Goal: Information Seeking & Learning: Learn about a topic

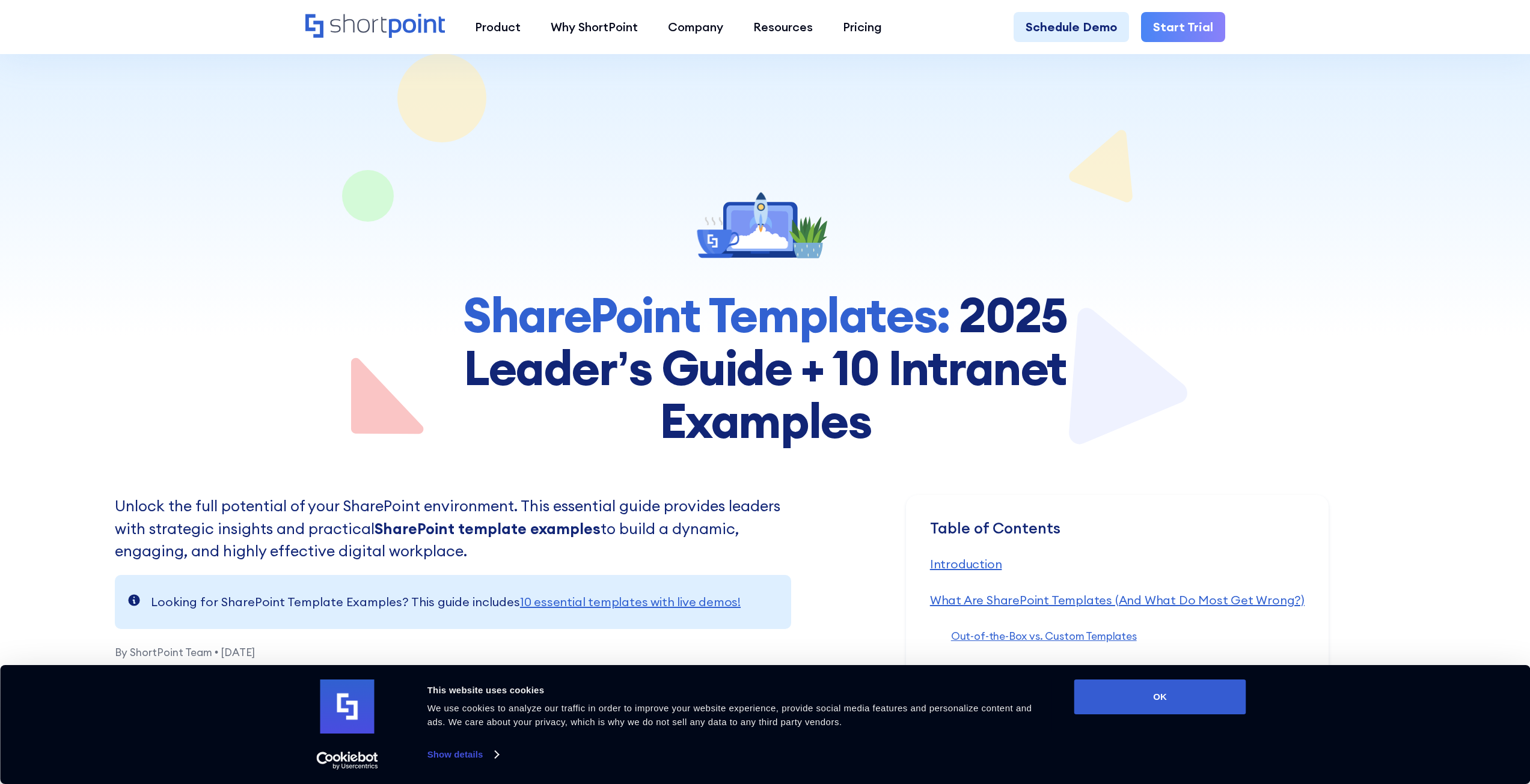
scroll to position [240, 0]
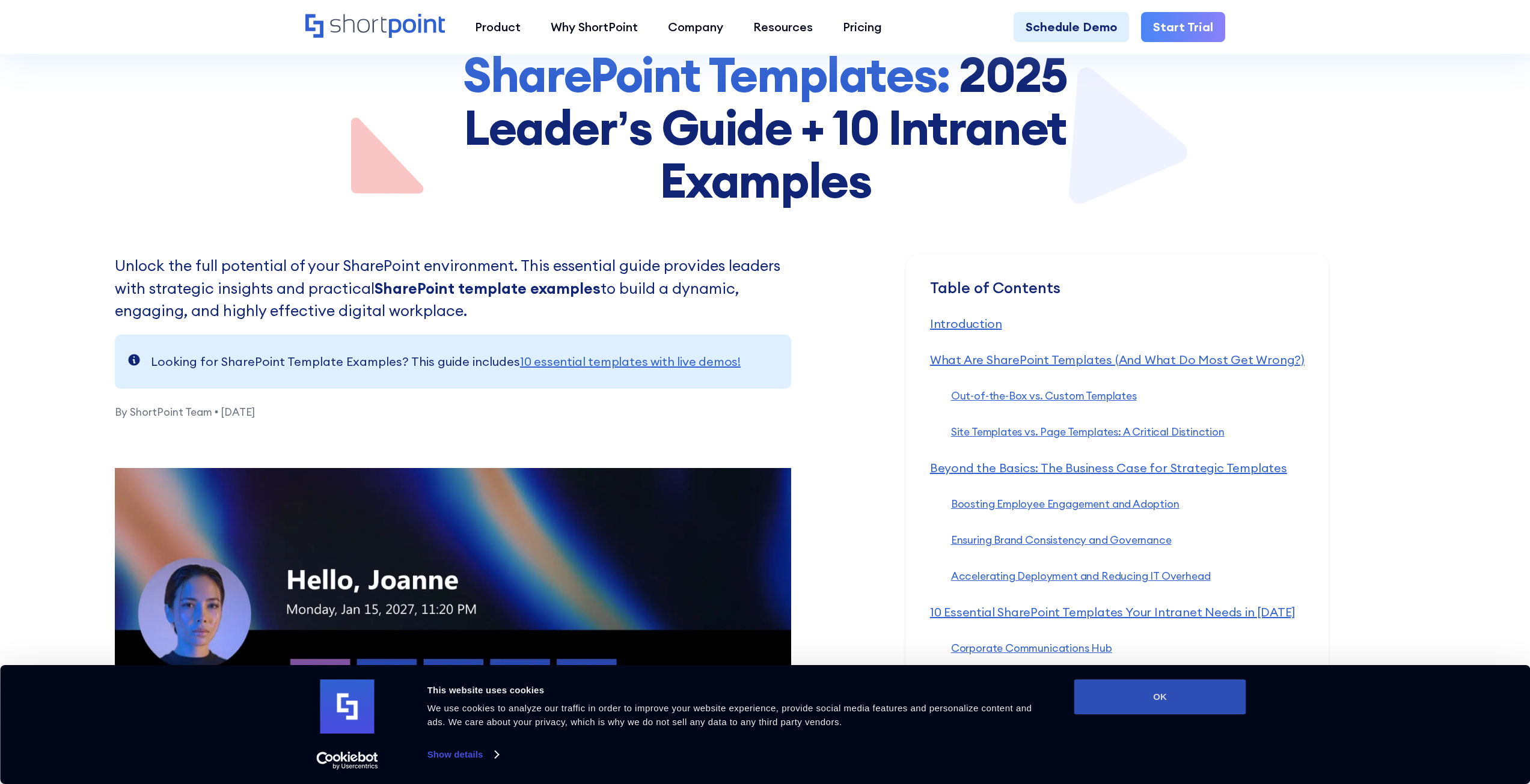
click at [1184, 695] on button "OK" at bounding box center [1160, 697] width 172 height 35
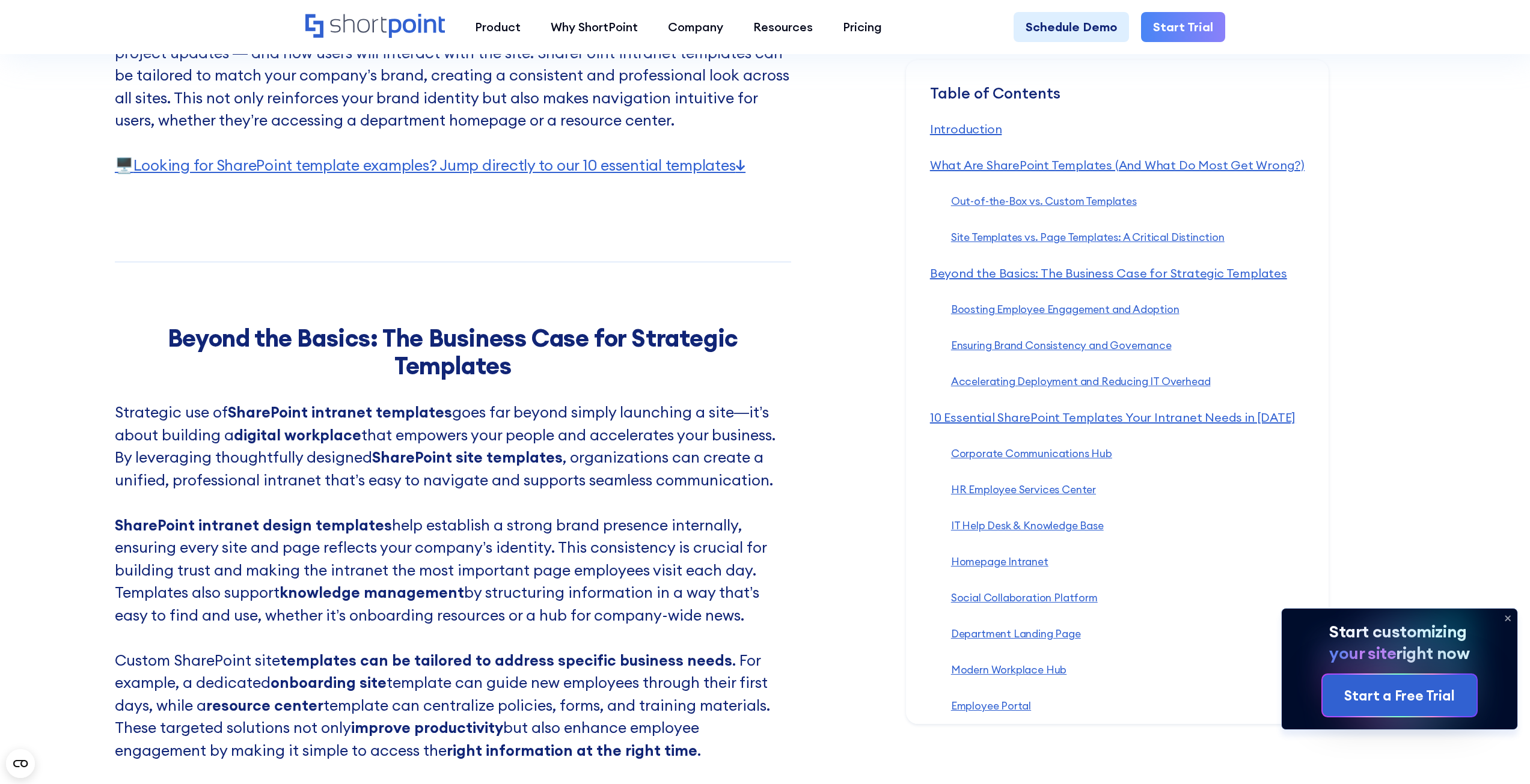
scroll to position [3725, 0]
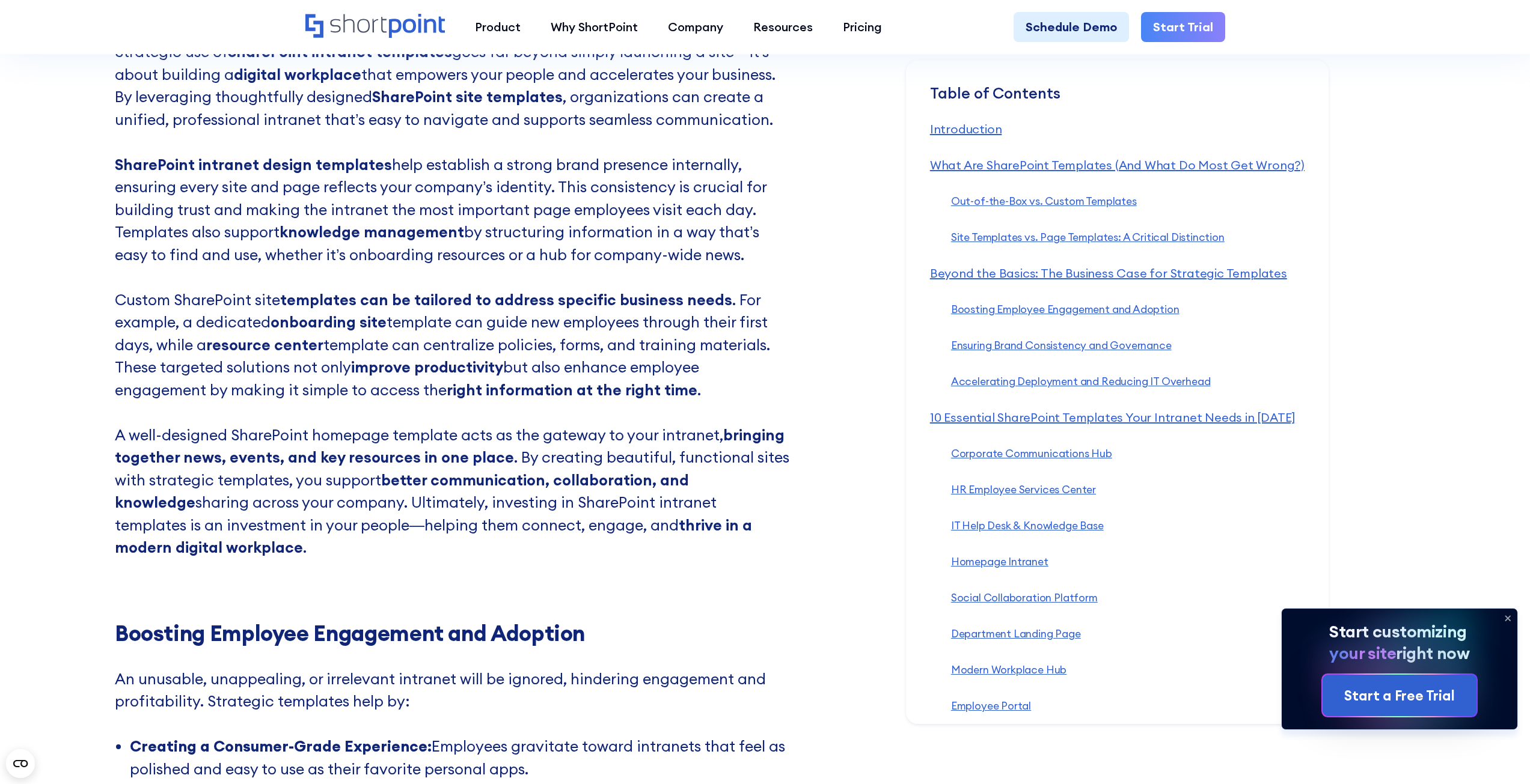
click at [1508, 618] on icon at bounding box center [1508, 619] width 5 height 5
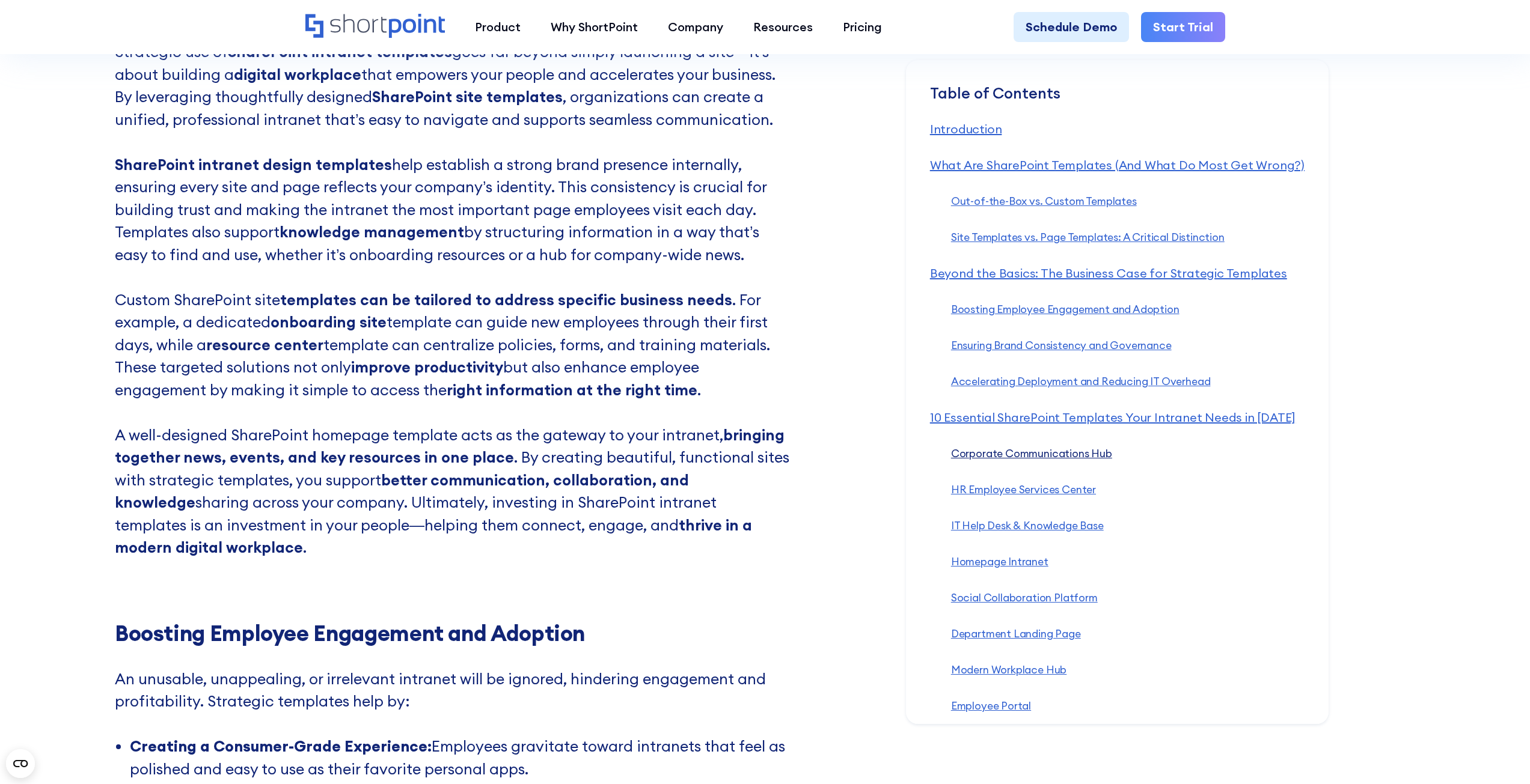
click at [1029, 455] on link "Corporate Communications Hub ‍" at bounding box center [1032, 453] width 162 height 14
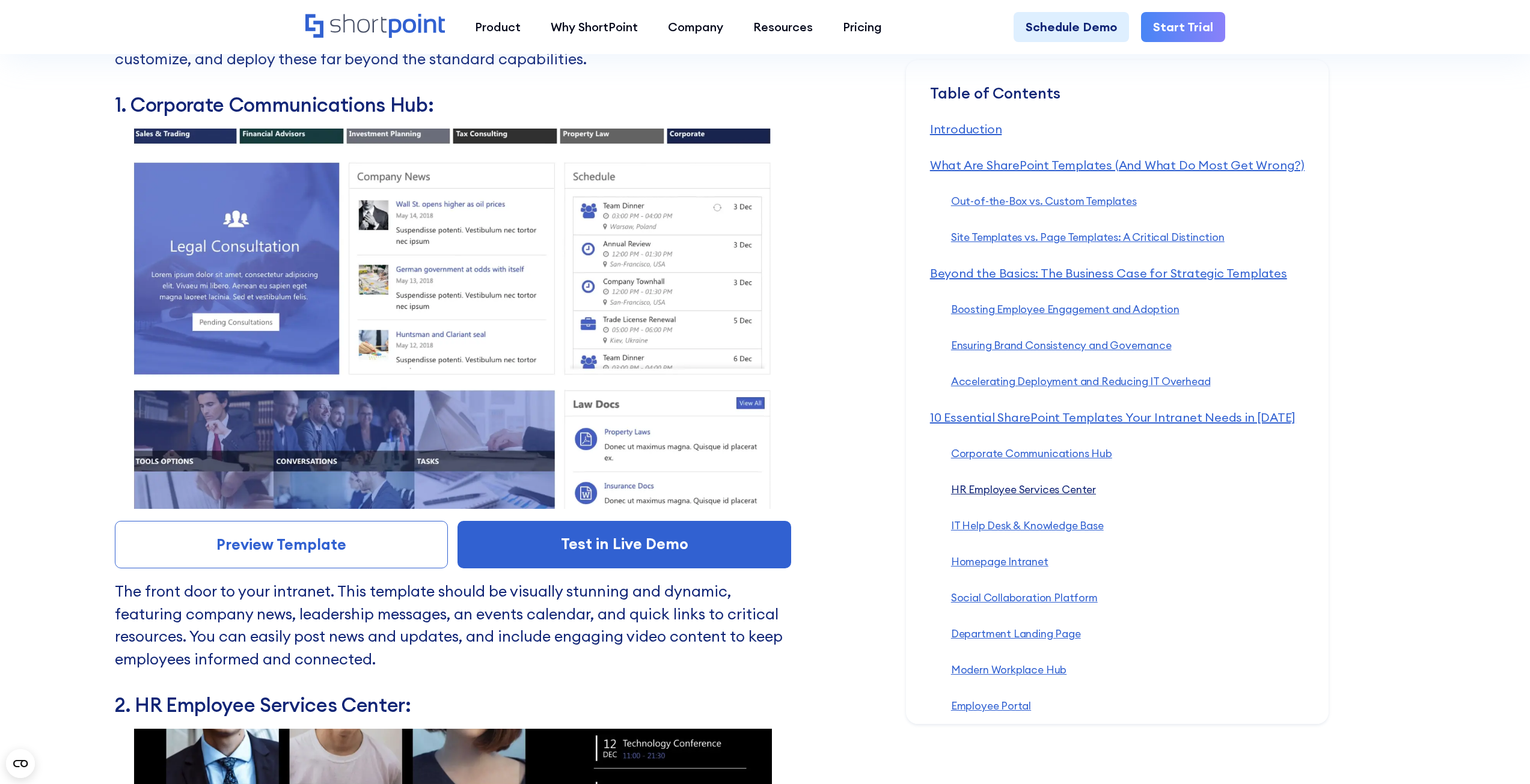
click at [1051, 492] on link "HR Employee Services Center ‍" at bounding box center [1023, 489] width 145 height 14
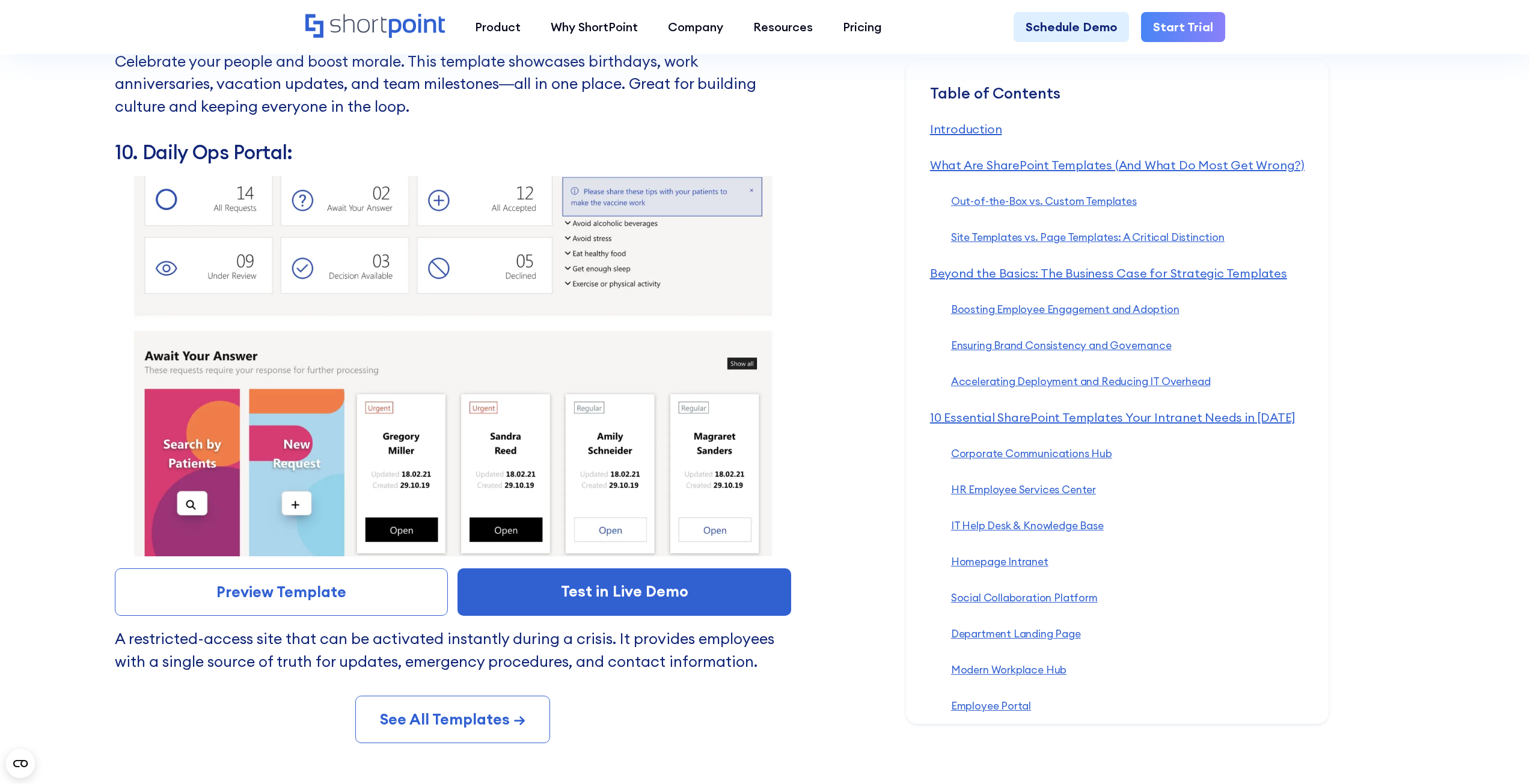
scroll to position [11494, 0]
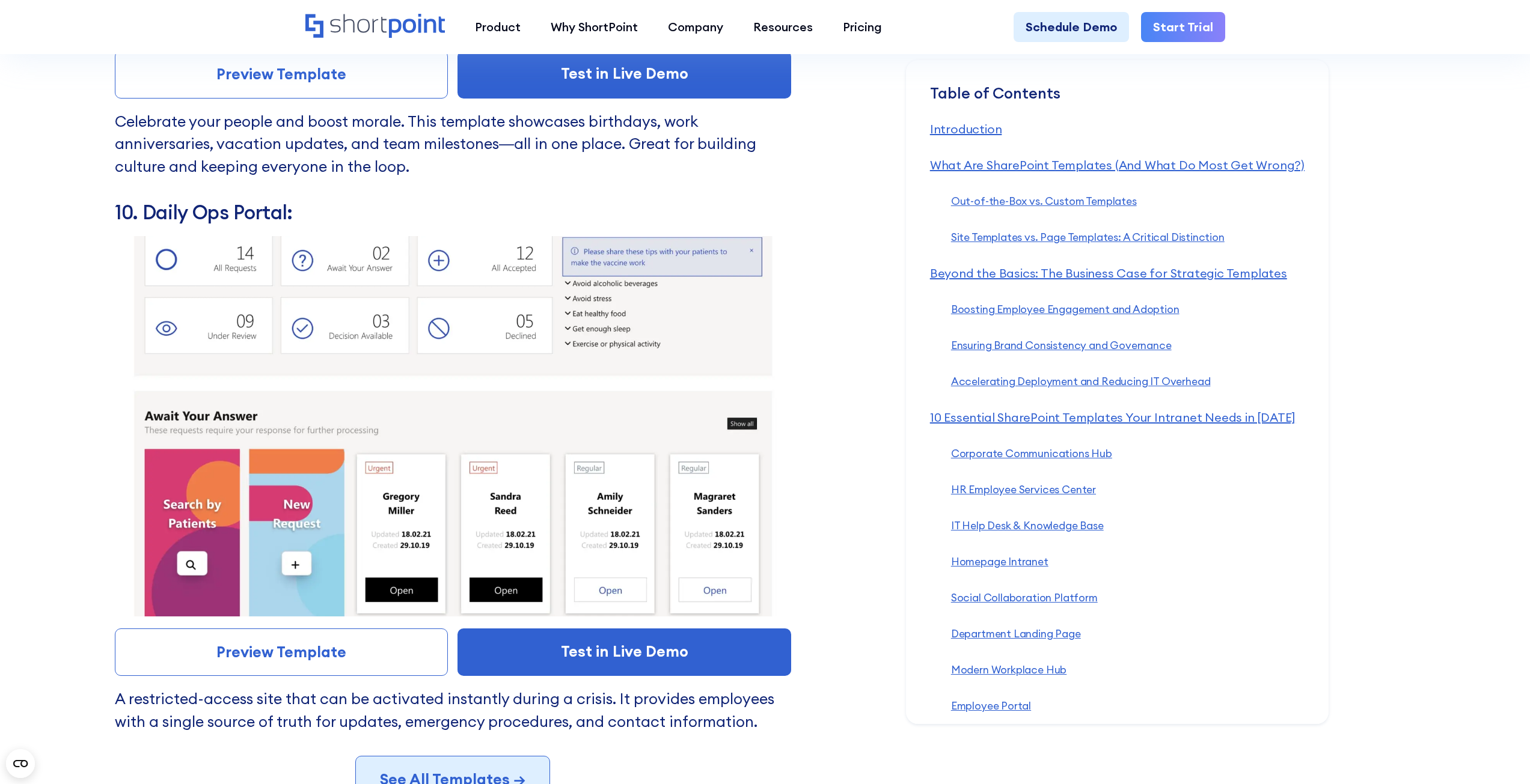
click at [463, 757] on link "See All Templates →" at bounding box center [453, 779] width 195 height 48
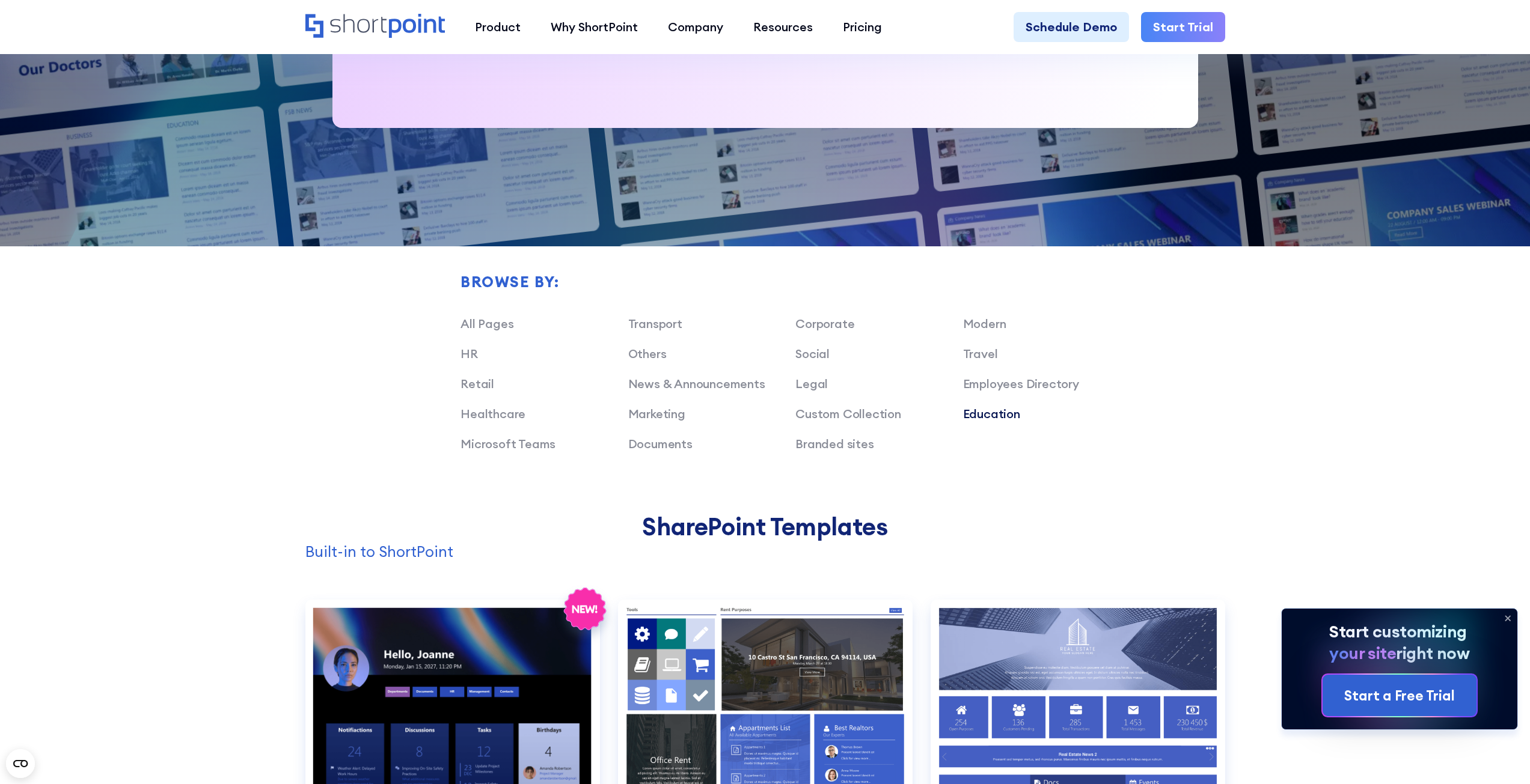
click at [980, 410] on link "Education" at bounding box center [992, 413] width 57 height 15
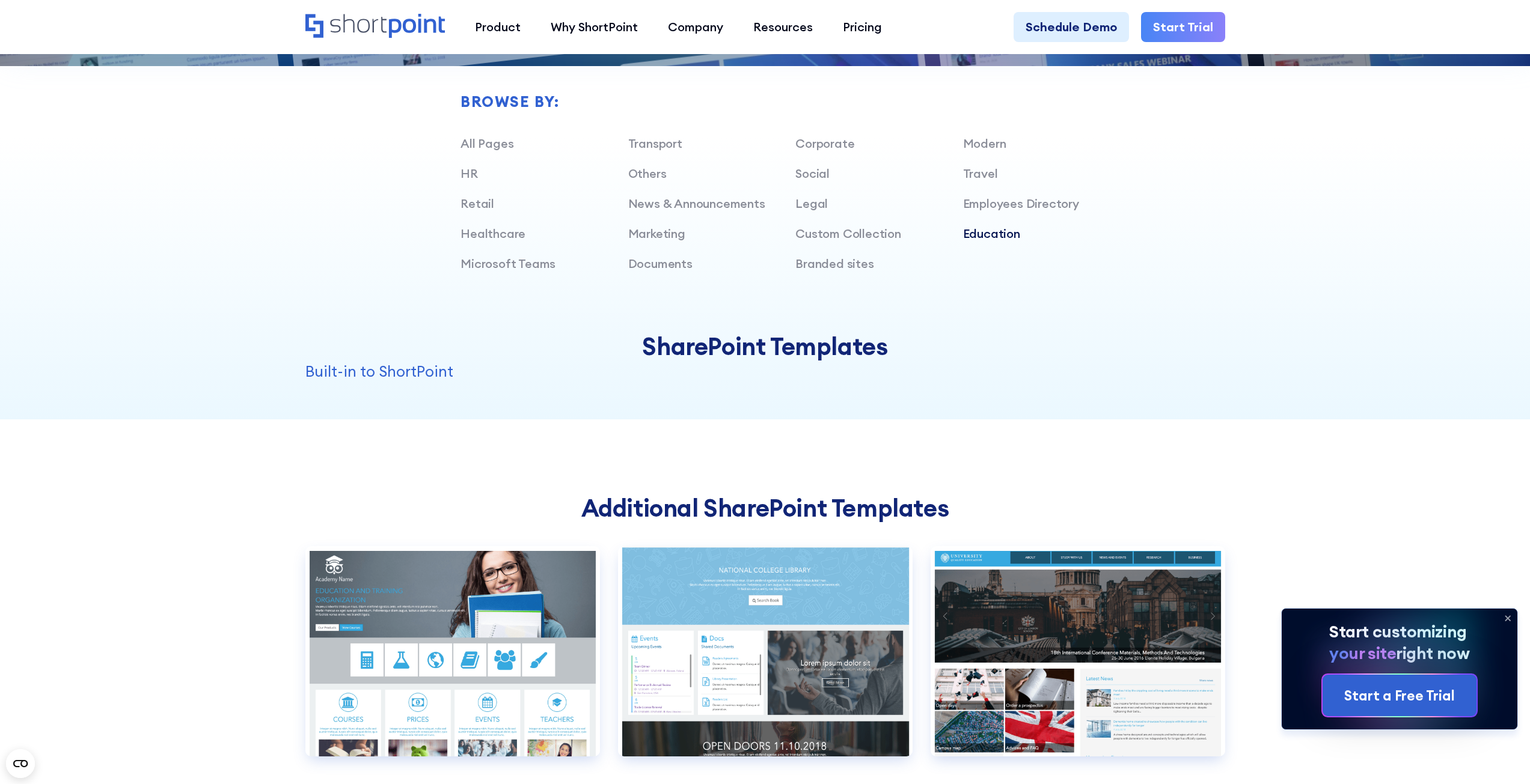
scroll to position [902, 0]
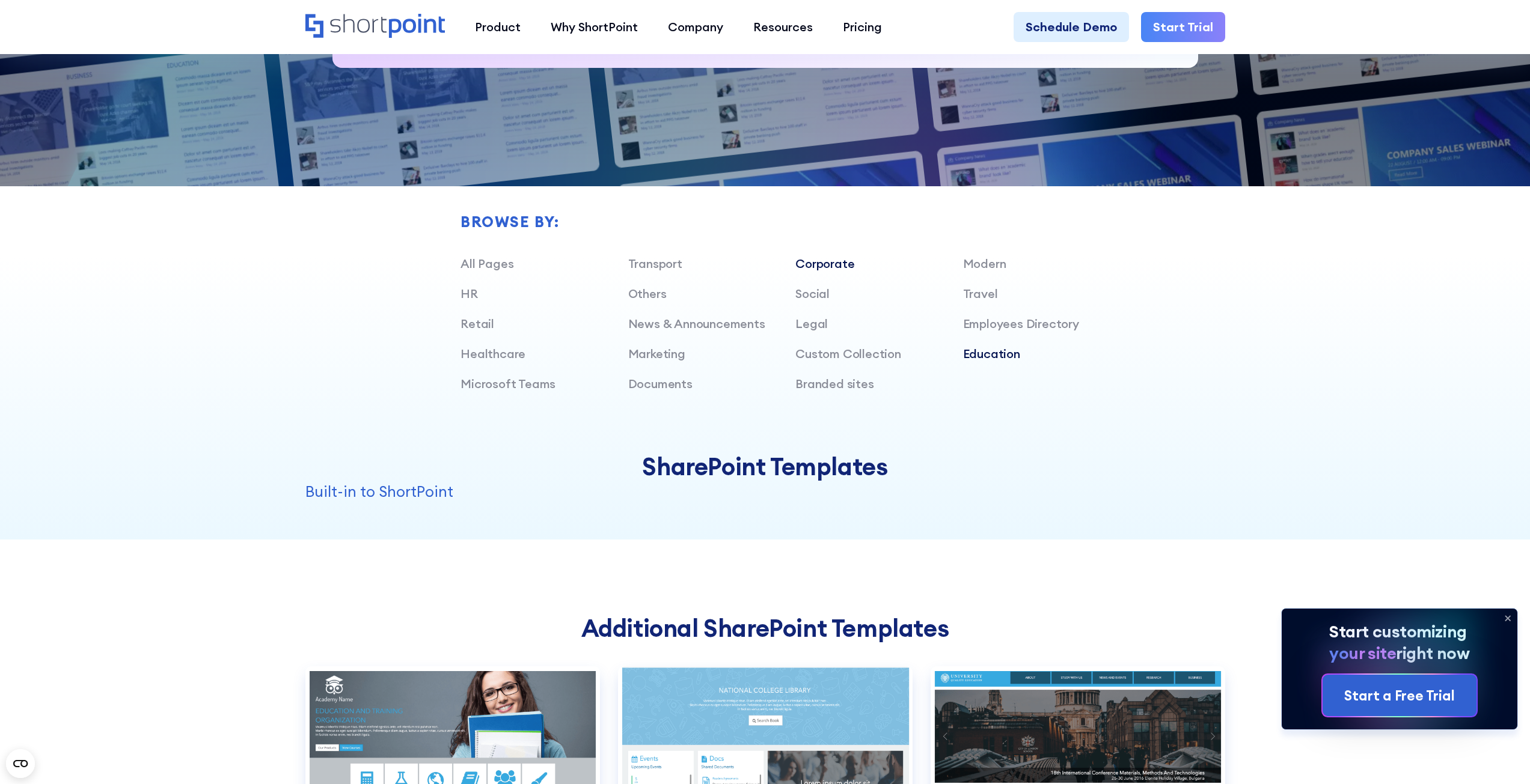
click at [816, 259] on link "Corporate" at bounding box center [824, 263] width 59 height 15
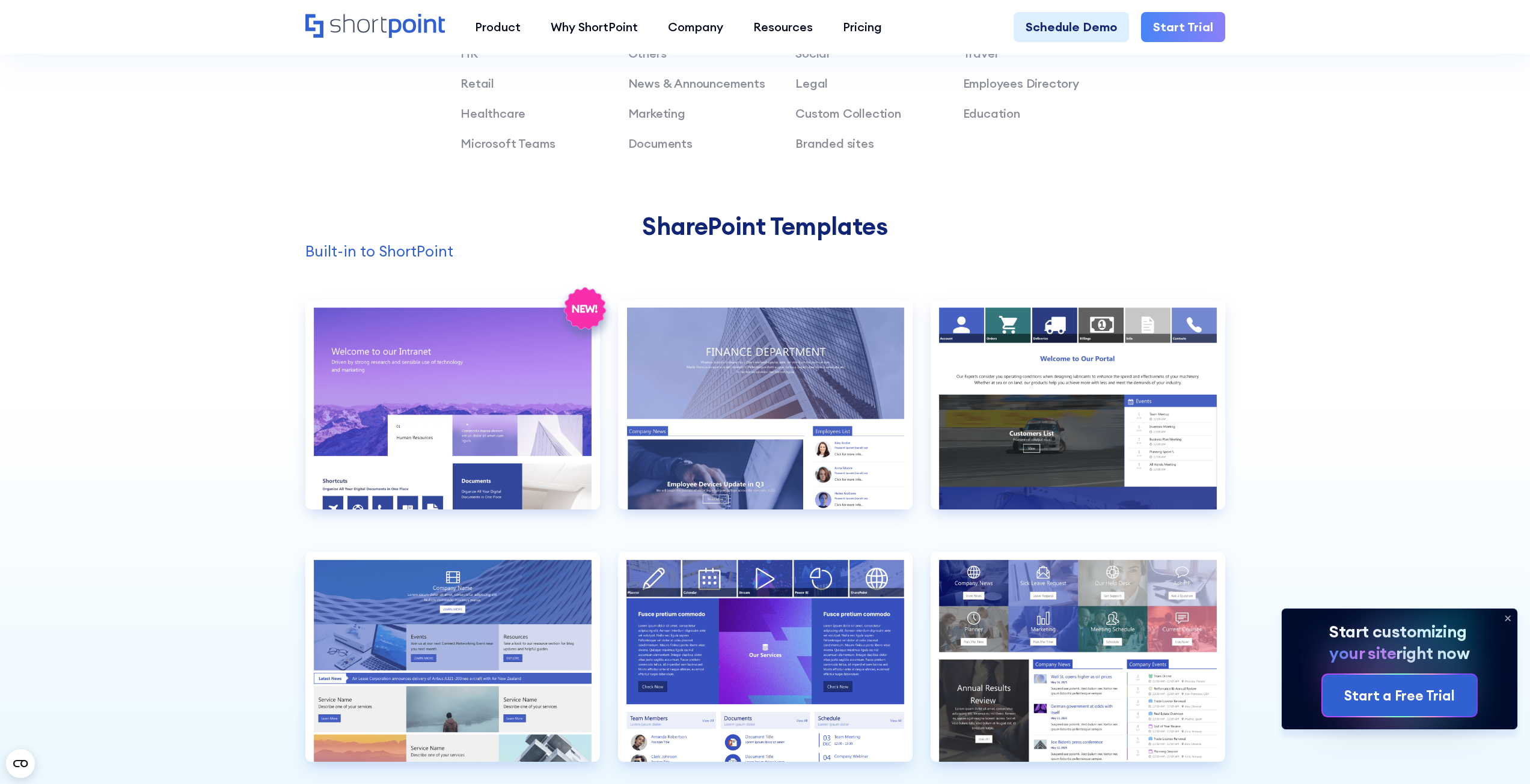
scroll to position [961, 0]
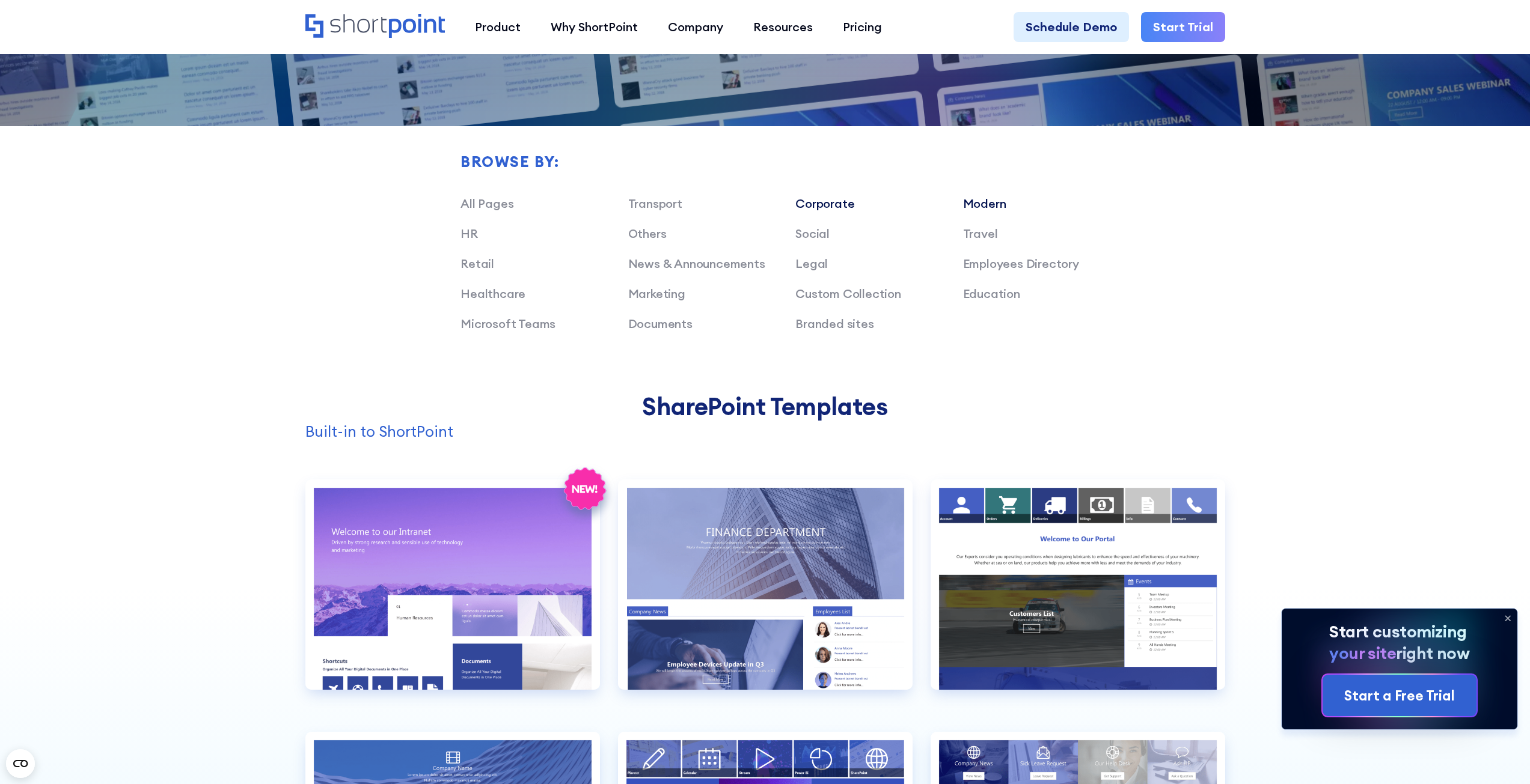
click at [993, 203] on link "Modern" at bounding box center [985, 202] width 43 height 15
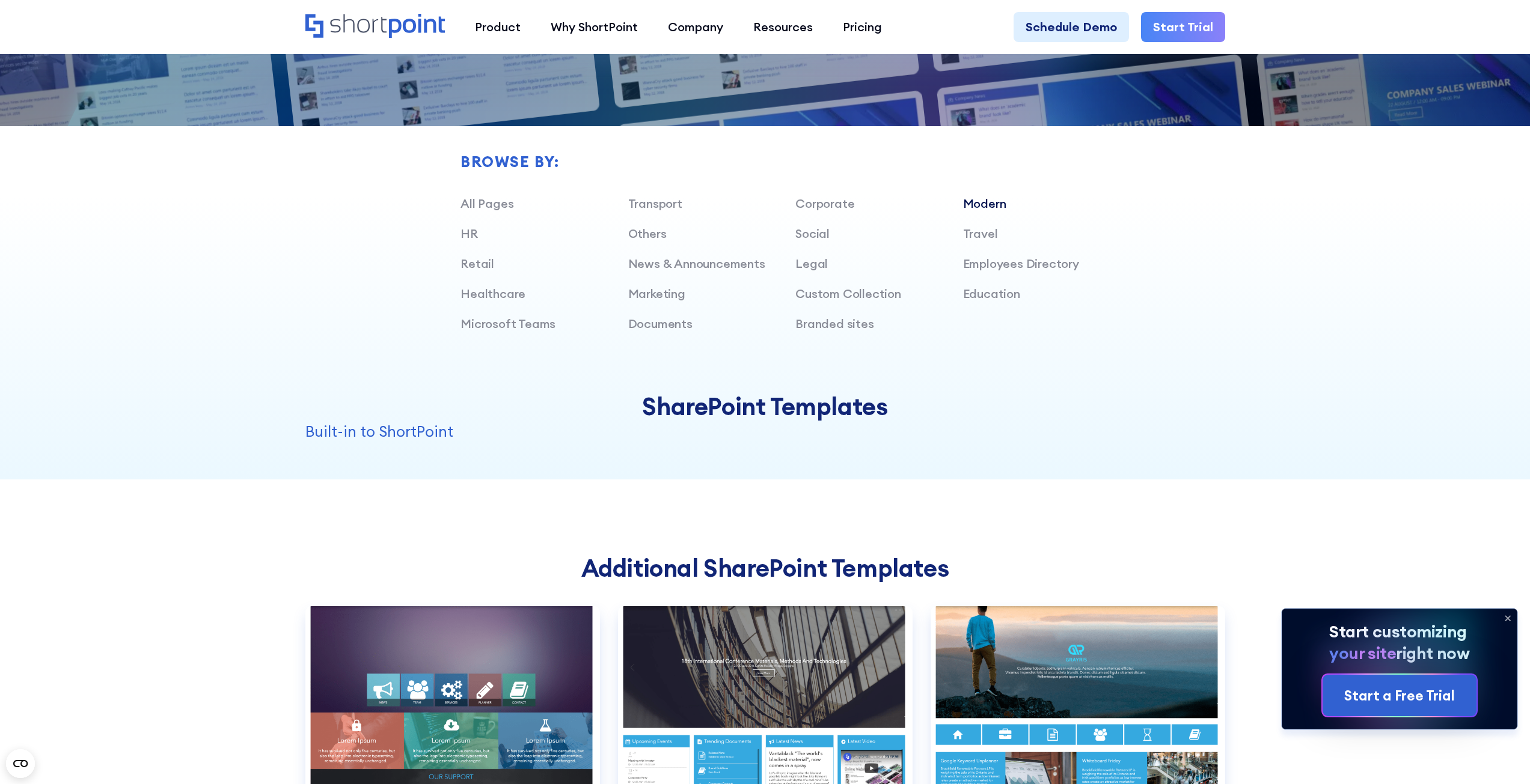
click at [1508, 619] on icon at bounding box center [1508, 619] width 5 height 5
